Goal: Navigation & Orientation: Find specific page/section

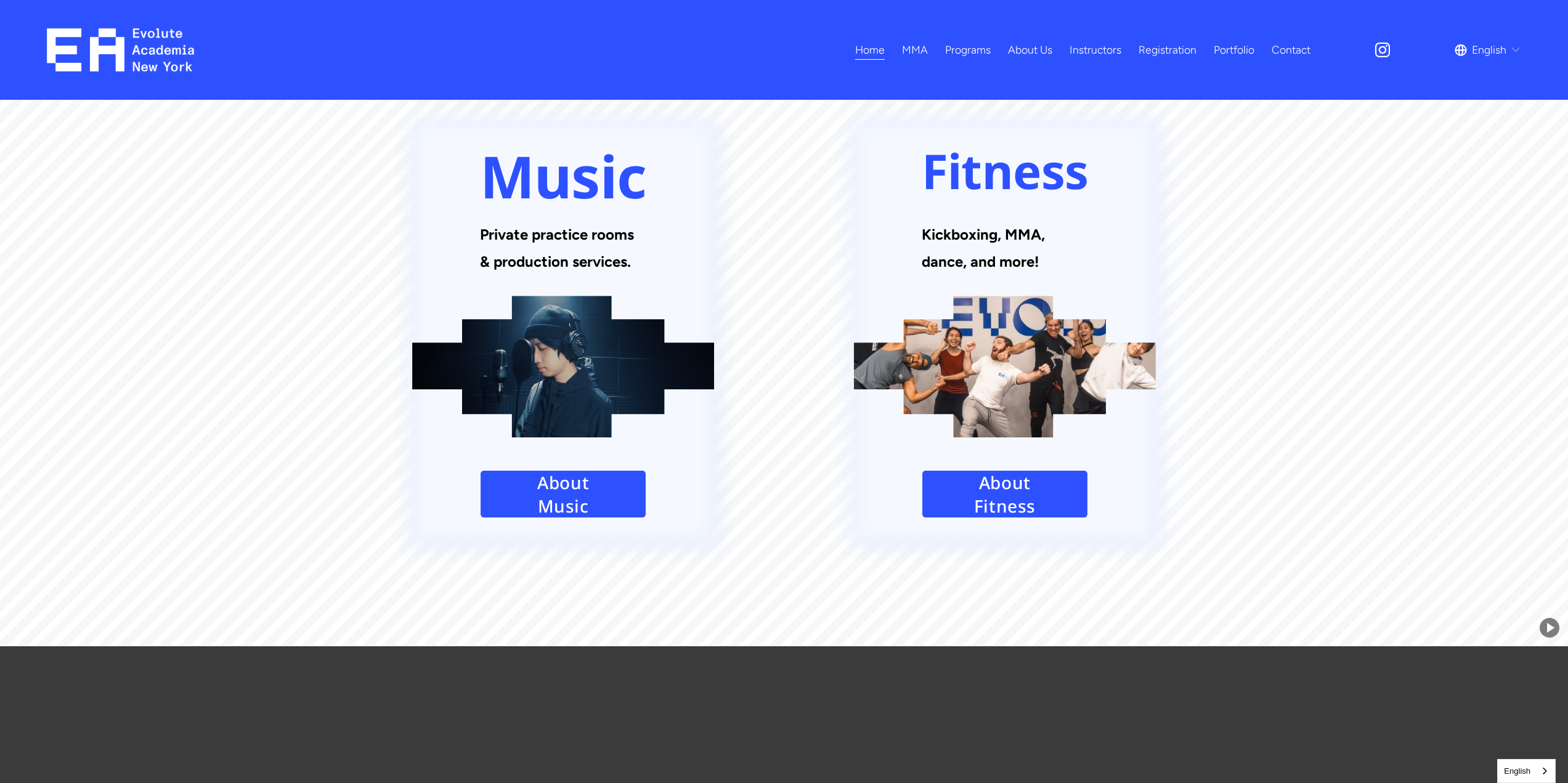
scroll to position [1952, 0]
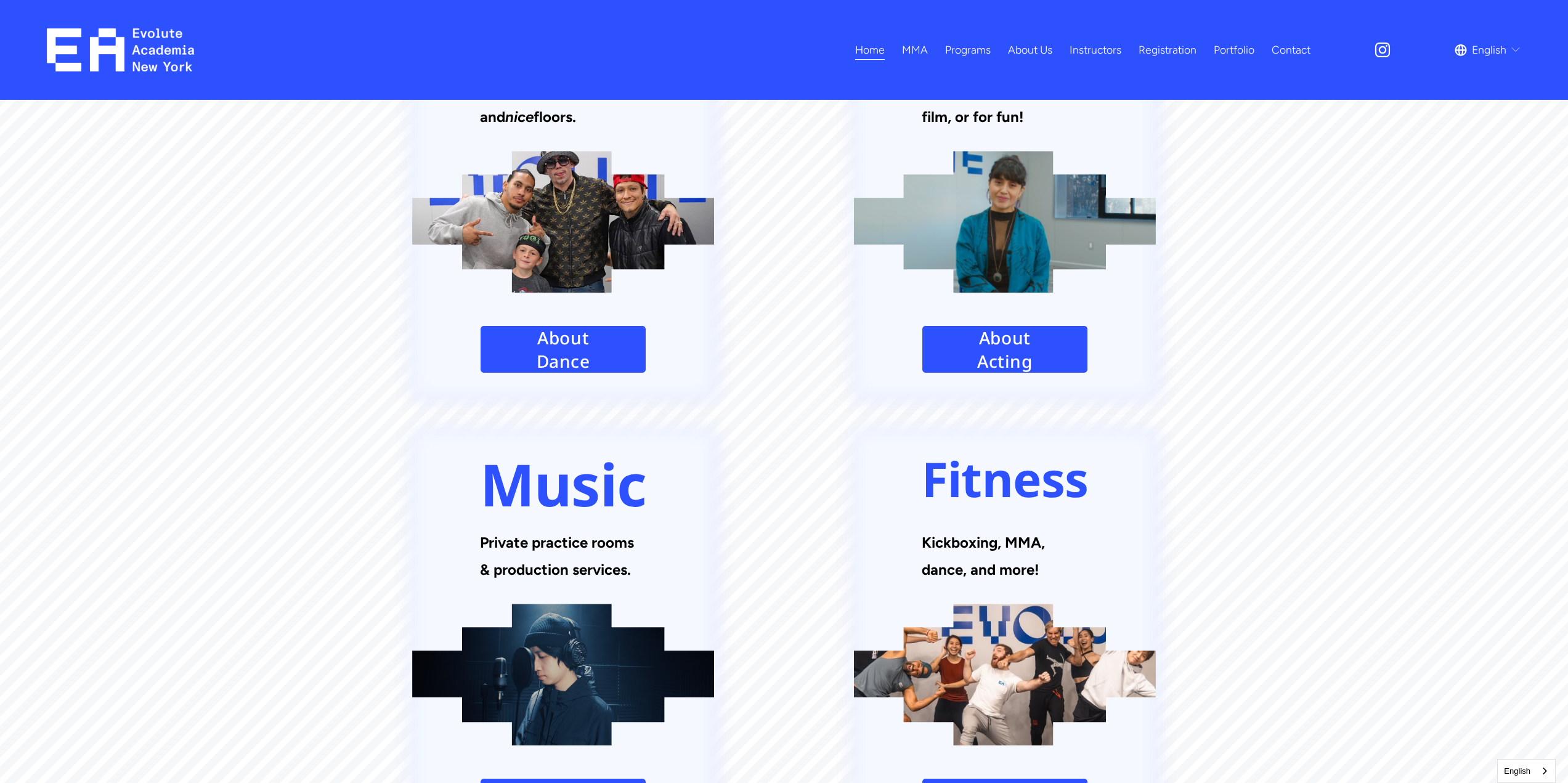
click at [626, 604] on div at bounding box center [563, 675] width 302 height 142
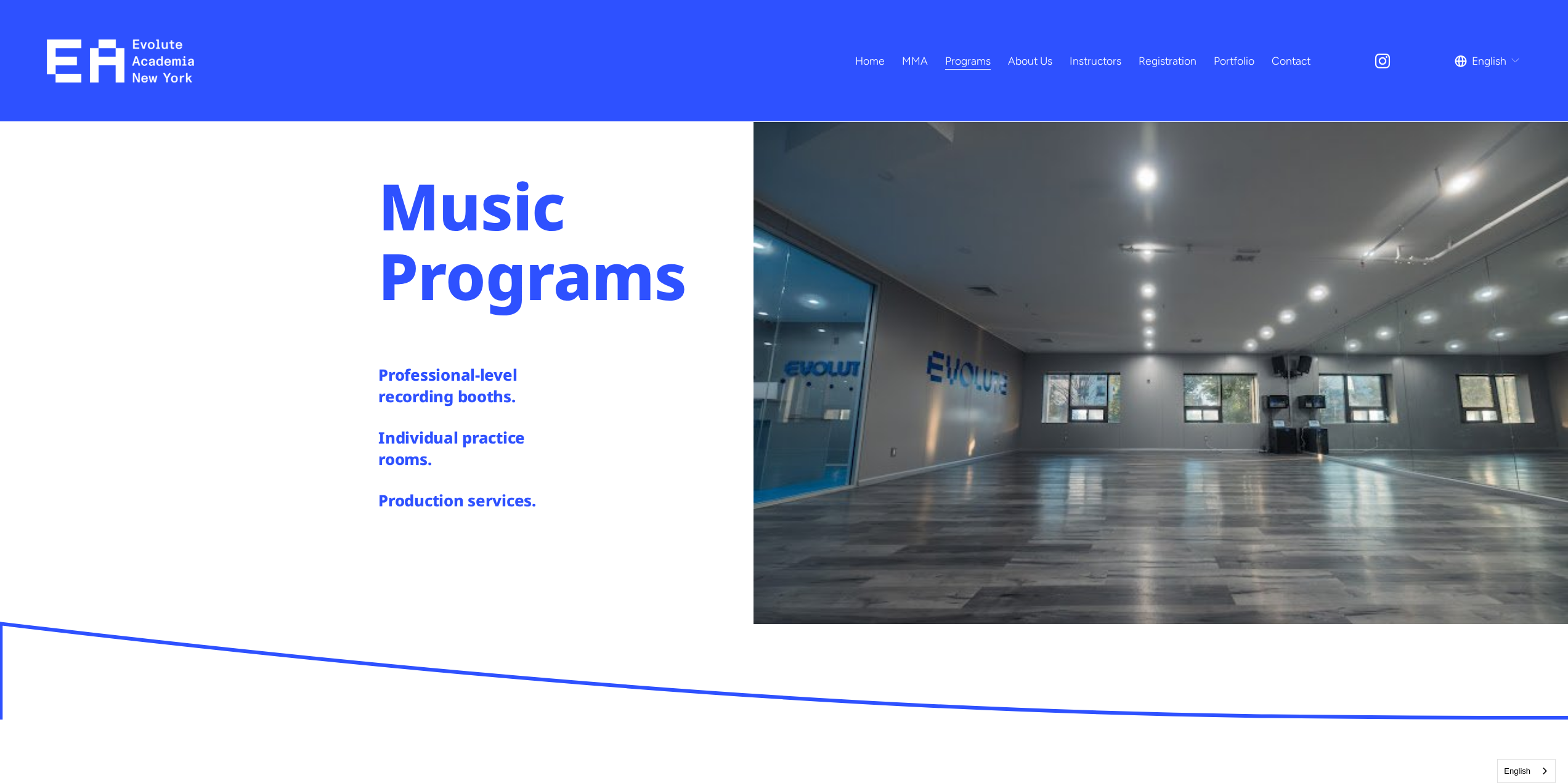
click at [1092, 60] on link "Instructors" at bounding box center [1095, 60] width 52 height 21
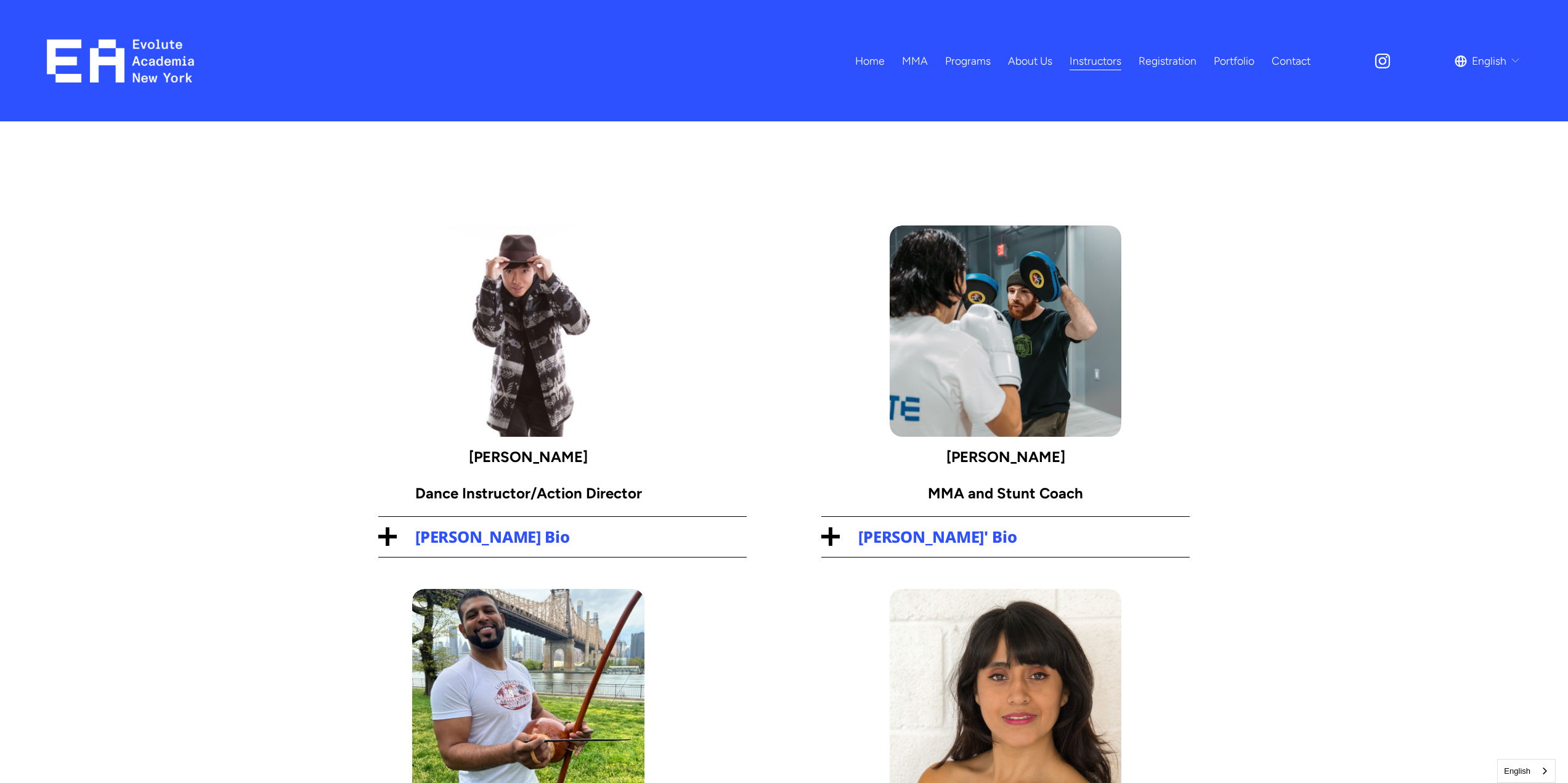
scroll to position [578, 0]
